Goal: Task Accomplishment & Management: Use online tool/utility

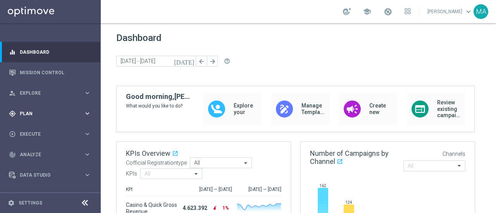
click at [62, 109] on div "gps_fixed Plan keyboard_arrow_right" at bounding box center [50, 113] width 100 height 21
click at [37, 154] on span "Templates" at bounding box center [48, 153] width 55 height 5
click at [38, 167] on link "Optimail" at bounding box center [52, 164] width 57 height 6
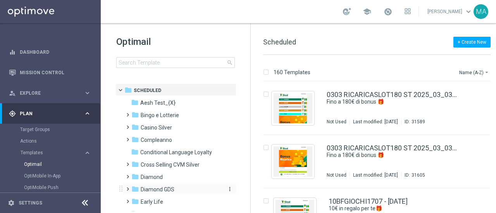
click at [172, 186] on span "Diamond GDS" at bounding box center [158, 189] width 34 height 7
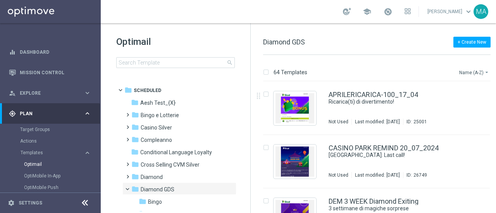
click at [482, 69] on button "Name (A-Z) arrow_drop_down" at bounding box center [474, 72] width 32 height 9
click at [470, 105] on span "Date Modified (Newest)" at bounding box center [460, 106] width 52 height 5
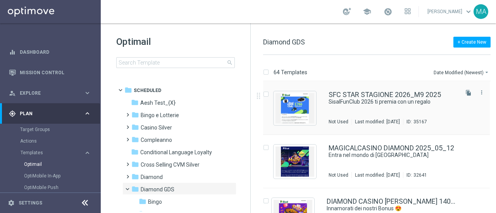
click at [327, 108] on div "SFC STAR STAGIONE 2026_M9 2025 SisalFunClub 2026 ti premia con un regalo Not Us…" at bounding box center [376, 108] width 226 height 53
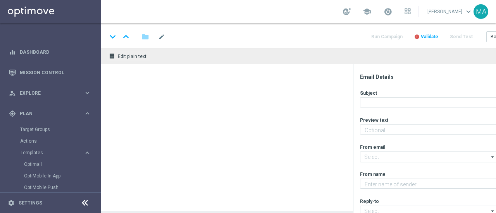
type textarea "La nuova stagione è iniziata!"
type input "[EMAIL_ADDRESS][DOMAIN_NAME]"
type textarea "Sisal"
type input "[EMAIL_ADDRESS][DOMAIN_NAME]"
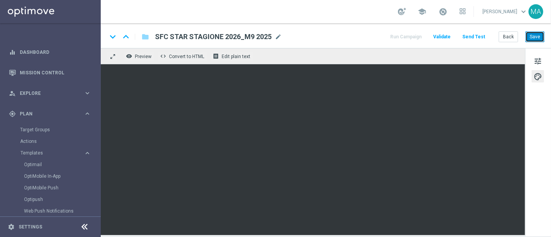
click at [495, 35] on button "Save" at bounding box center [534, 36] width 19 height 11
click at [474, 37] on button "Send Test" at bounding box center [473, 37] width 25 height 10
click at [476, 39] on button "Send Test" at bounding box center [473, 37] width 25 height 10
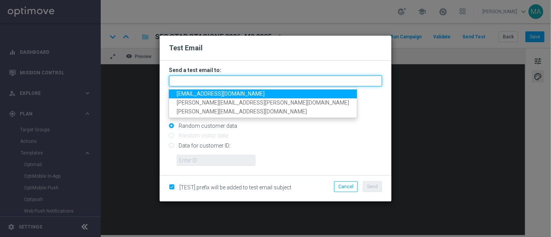
click at [219, 83] on input "text" at bounding box center [275, 80] width 213 height 11
paste input "[EMAIL_ADDRESS][DOMAIN_NAME]"
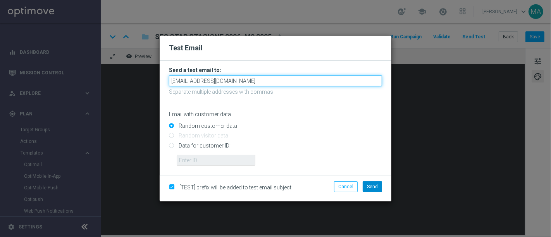
type input "[EMAIL_ADDRESS][DOMAIN_NAME]"
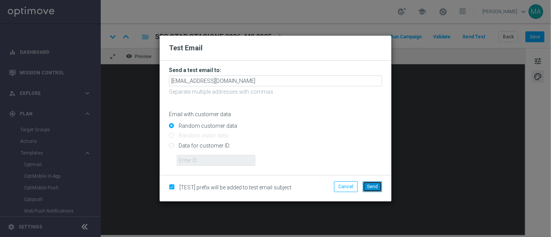
click at [378, 186] on button "Send" at bounding box center [371, 186] width 19 height 11
click at [370, 186] on span "Send" at bounding box center [372, 186] width 11 height 5
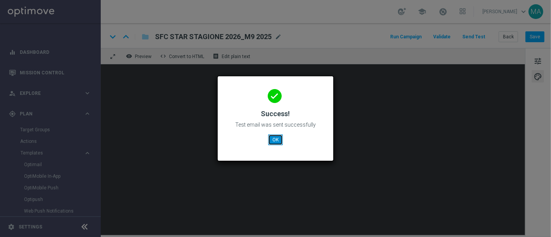
click at [276, 141] on button "OK" at bounding box center [275, 139] width 15 height 11
click at [275, 142] on button "OK" at bounding box center [275, 139] width 15 height 11
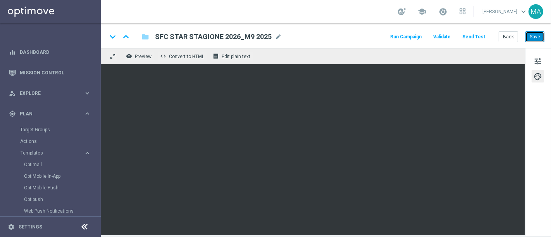
click at [495, 34] on button "Save" at bounding box center [534, 36] width 19 height 11
click at [477, 36] on button "Send Test" at bounding box center [473, 37] width 25 height 10
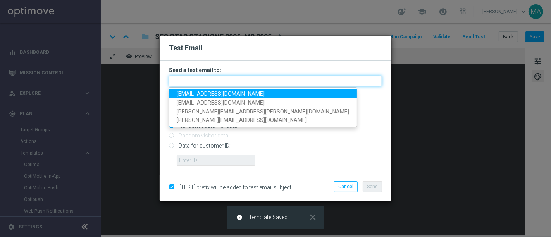
click at [251, 86] on input "text" at bounding box center [275, 80] width 213 height 11
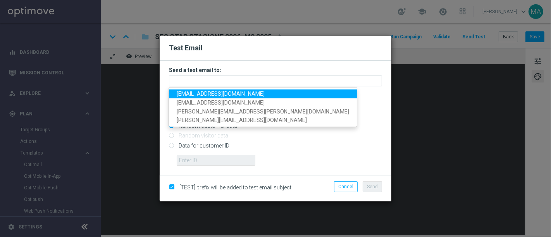
click at [242, 96] on link "[EMAIL_ADDRESS][DOMAIN_NAME]" at bounding box center [263, 93] width 188 height 9
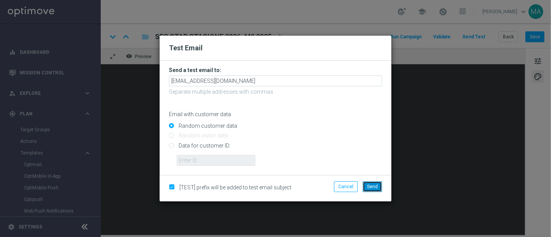
click at [373, 185] on span "Send" at bounding box center [372, 186] width 11 height 5
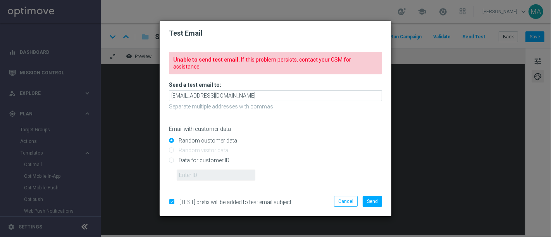
click at [245, 63] on span "If this problem persists, contact your CSM for assistance" at bounding box center [262, 63] width 178 height 13
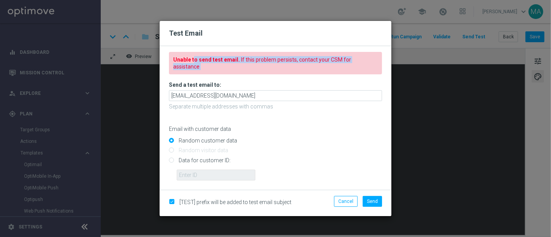
click at [245, 63] on span "If this problem persists, contact your CSM for assistance" at bounding box center [262, 63] width 178 height 13
copy form "Unable to send test email. If this problem persists, contact your CSM for assis…"
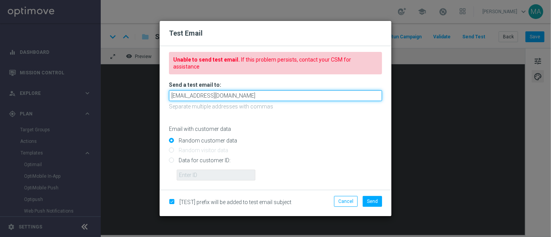
click at [236, 92] on input "[EMAIL_ADDRESS][DOMAIN_NAME]" at bounding box center [275, 95] width 213 height 11
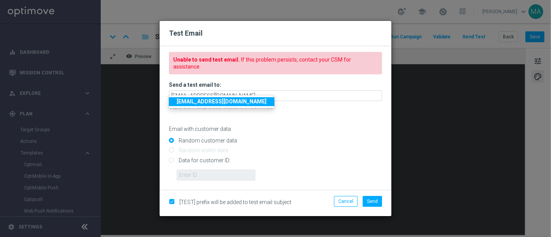
click at [221, 105] on strong "[EMAIL_ADDRESS][DOMAIN_NAME]" at bounding box center [222, 101] width 90 height 6
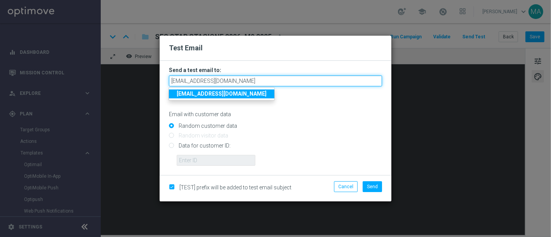
click at [241, 80] on input "[EMAIL_ADDRESS][DOMAIN_NAME]" at bounding box center [275, 80] width 213 height 11
drag, startPoint x: 240, startPoint y: 80, endPoint x: 206, endPoint y: 75, distance: 34.4
click at [206, 75] on form "Send a test email to: [EMAIL_ADDRESS][DOMAIN_NAME] [EMAIL_ADDRESS][DOMAIN_NAME]…" at bounding box center [275, 116] width 213 height 99
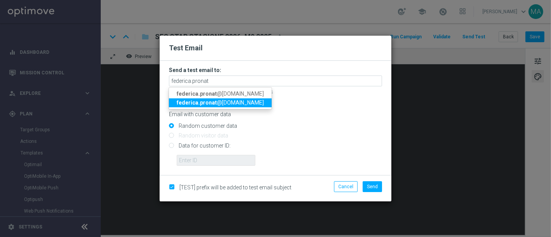
click at [231, 104] on span "federica.pronat @[DOMAIN_NAME]" at bounding box center [220, 103] width 87 height 6
type input "[EMAIL_ADDRESS][DOMAIN_NAME]"
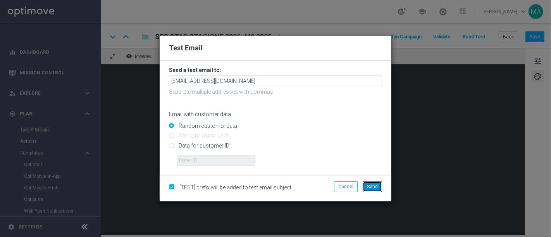
click at [374, 188] on span "Send" at bounding box center [372, 186] width 11 height 5
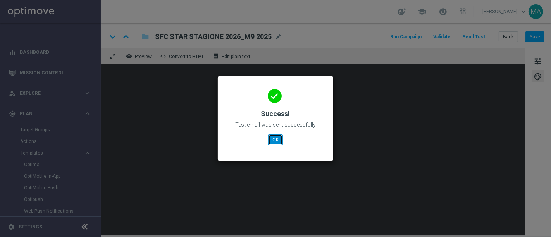
click at [276, 144] on button "OK" at bounding box center [275, 139] width 15 height 11
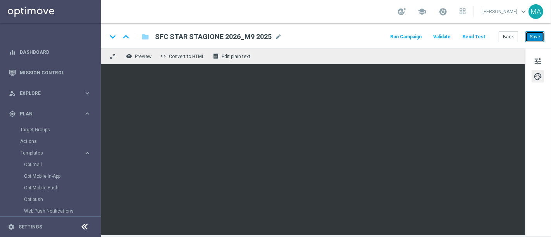
click at [495, 39] on button "Save" at bounding box center [534, 36] width 19 height 11
